Goal: Navigation & Orientation: Find specific page/section

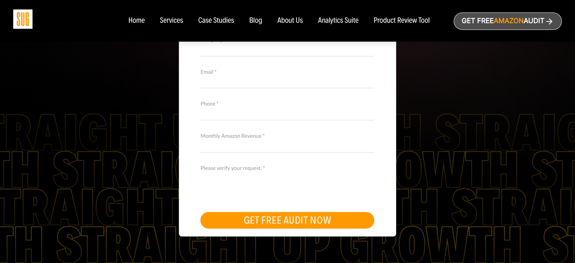
scroll to position [161, 0]
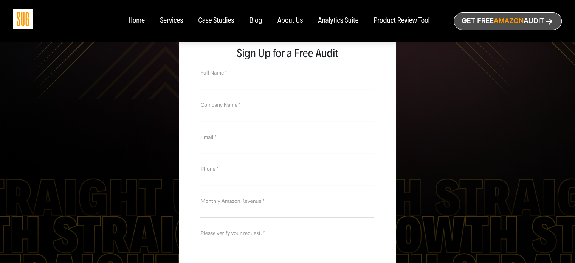
click at [174, 20] on div "Services" at bounding box center [171, 21] width 23 height 8
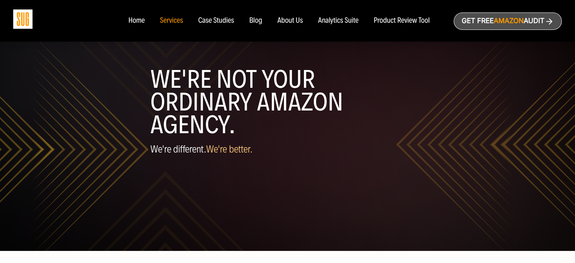
click at [212, 24] on div "Case Studies" at bounding box center [216, 21] width 36 height 8
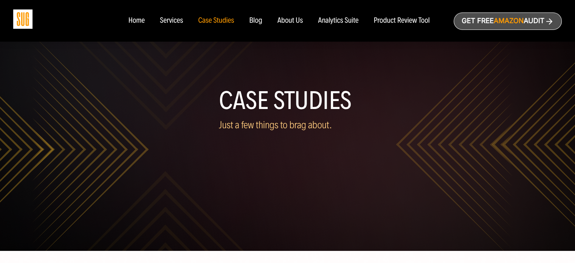
click at [296, 25] on nav "Home Services Case Studies Blog About Us" at bounding box center [287, 21] width 333 height 42
click at [296, 21] on div "About Us" at bounding box center [291, 21] width 26 height 8
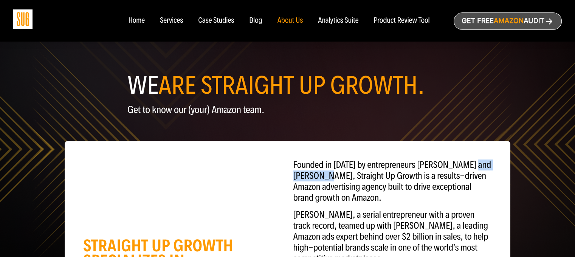
drag, startPoint x: 316, startPoint y: 177, endPoint x: 469, endPoint y: 150, distance: 155.4
copy p "[PERSON_NAME]"
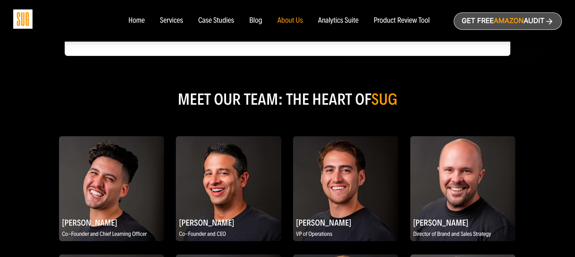
scroll to position [90, 0]
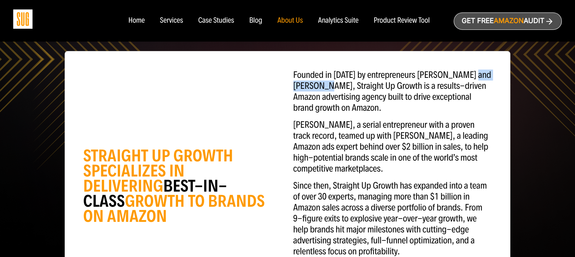
click at [164, 22] on div "Services" at bounding box center [171, 21] width 23 height 8
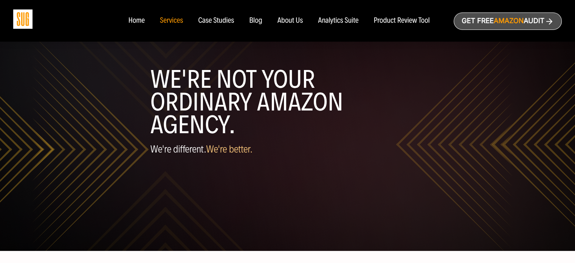
click at [221, 152] on span "We're better." at bounding box center [229, 149] width 47 height 12
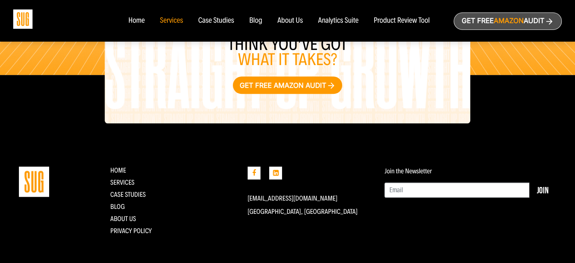
scroll to position [955, 0]
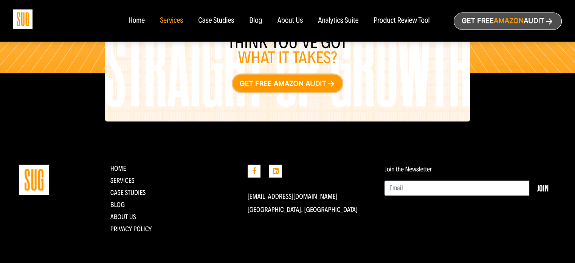
click at [294, 84] on link "Get free Amazon audit" at bounding box center [287, 82] width 109 height 17
